Goal: Navigation & Orientation: Understand site structure

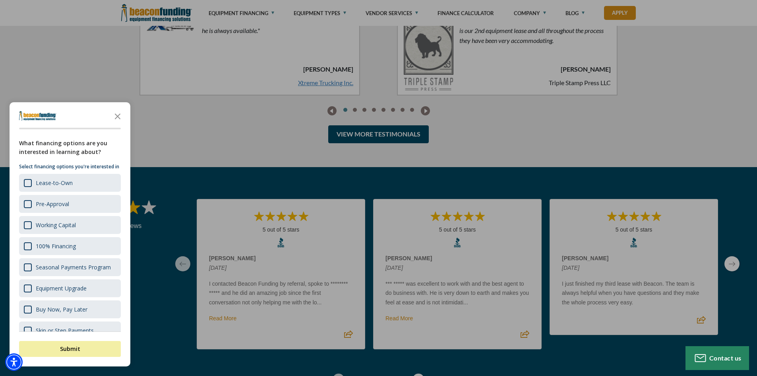
scroll to position [2082, 0]
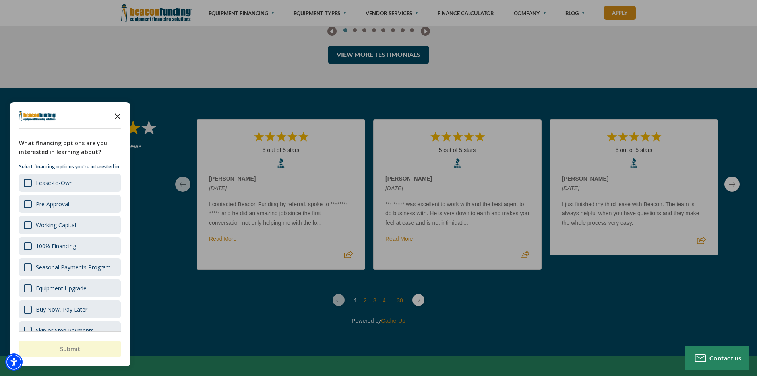
click at [119, 119] on icon "Close the survey" at bounding box center [118, 116] width 16 height 16
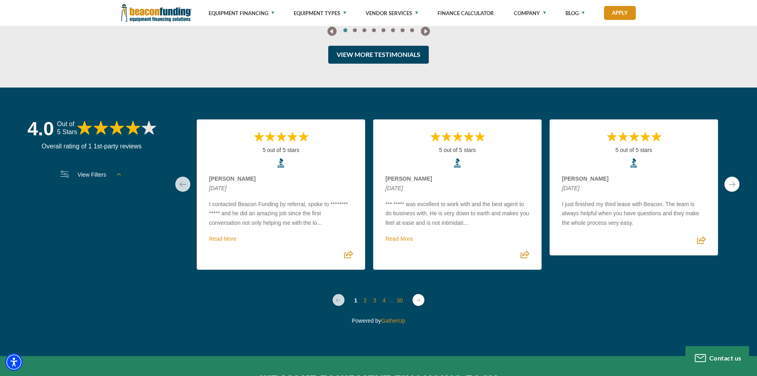
click at [522, 62] on div "View More Testimonials" at bounding box center [378, 59] width 515 height 26
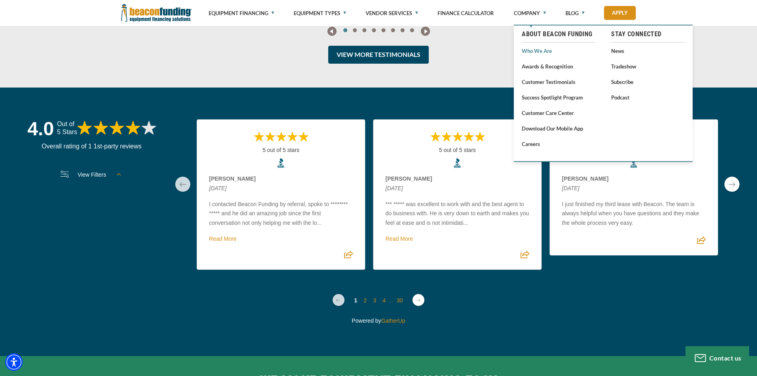
click at [529, 50] on link "Who We Are" at bounding box center [559, 51] width 74 height 10
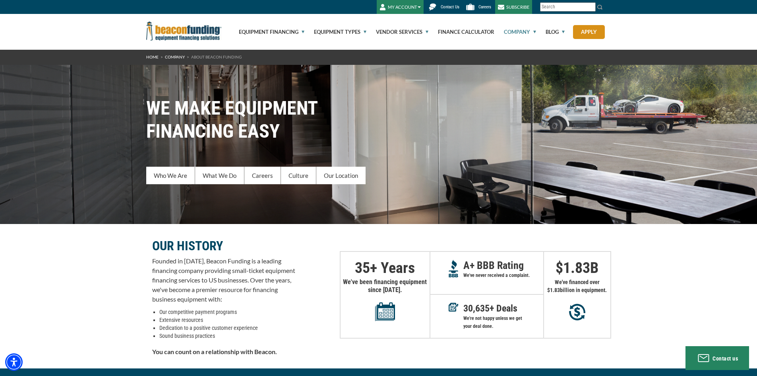
click at [193, 30] on img "Beacon Funding Corporation" at bounding box center [184, 30] width 76 height 19
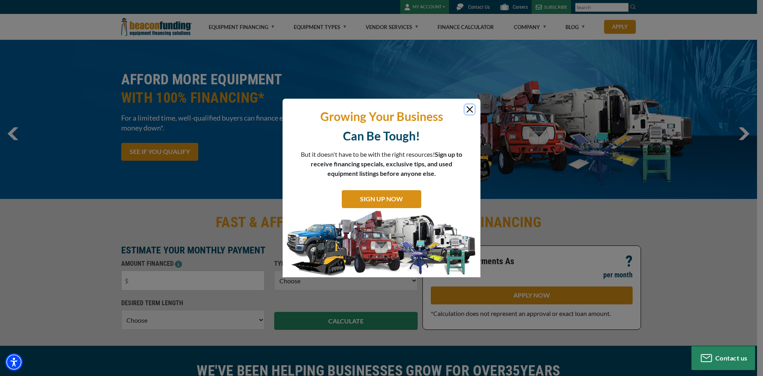
click at [466, 110] on button "Close" at bounding box center [470, 110] width 10 height 10
